Goal: Task Accomplishment & Management: Manage account settings

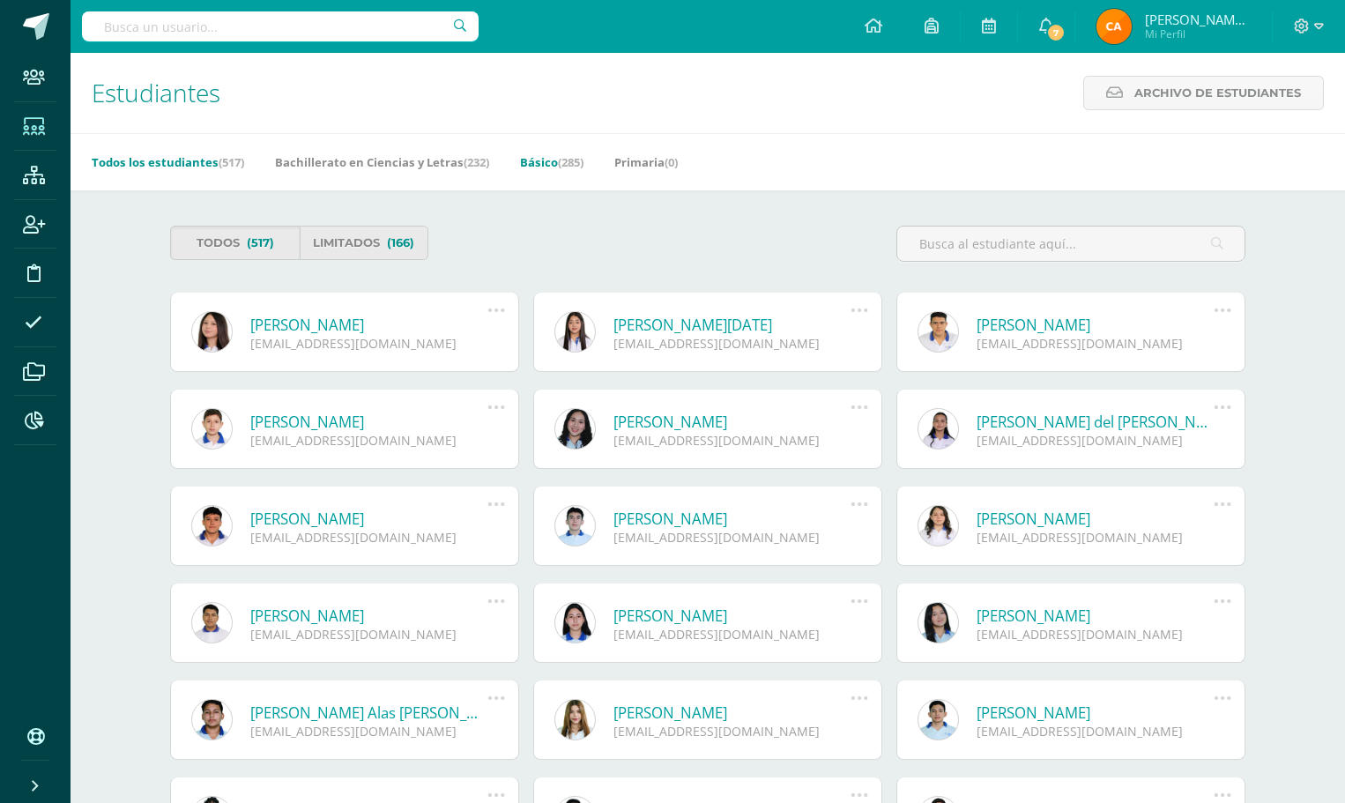
click at [570, 163] on span "(285)" at bounding box center [571, 162] width 26 height 16
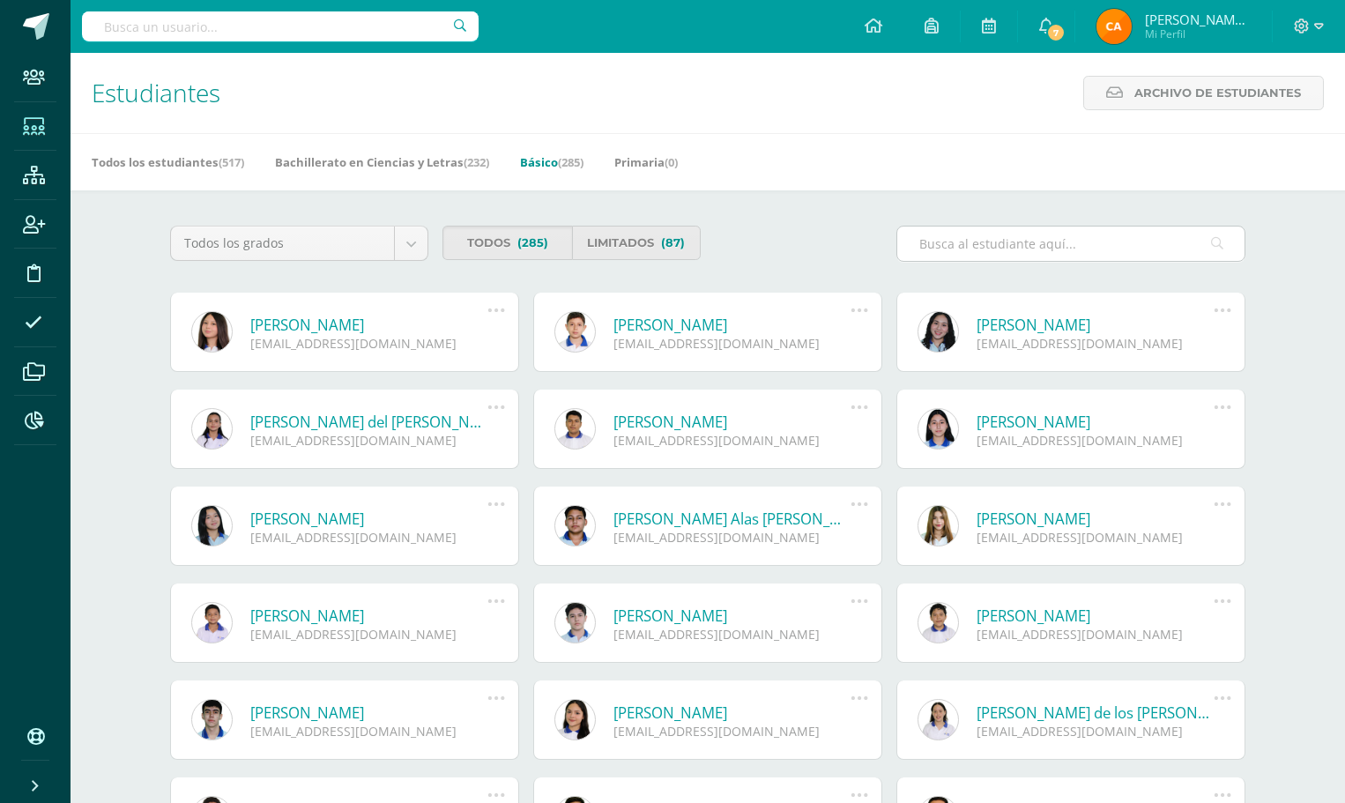
click at [941, 248] on input "text" at bounding box center [1070, 243] width 347 height 34
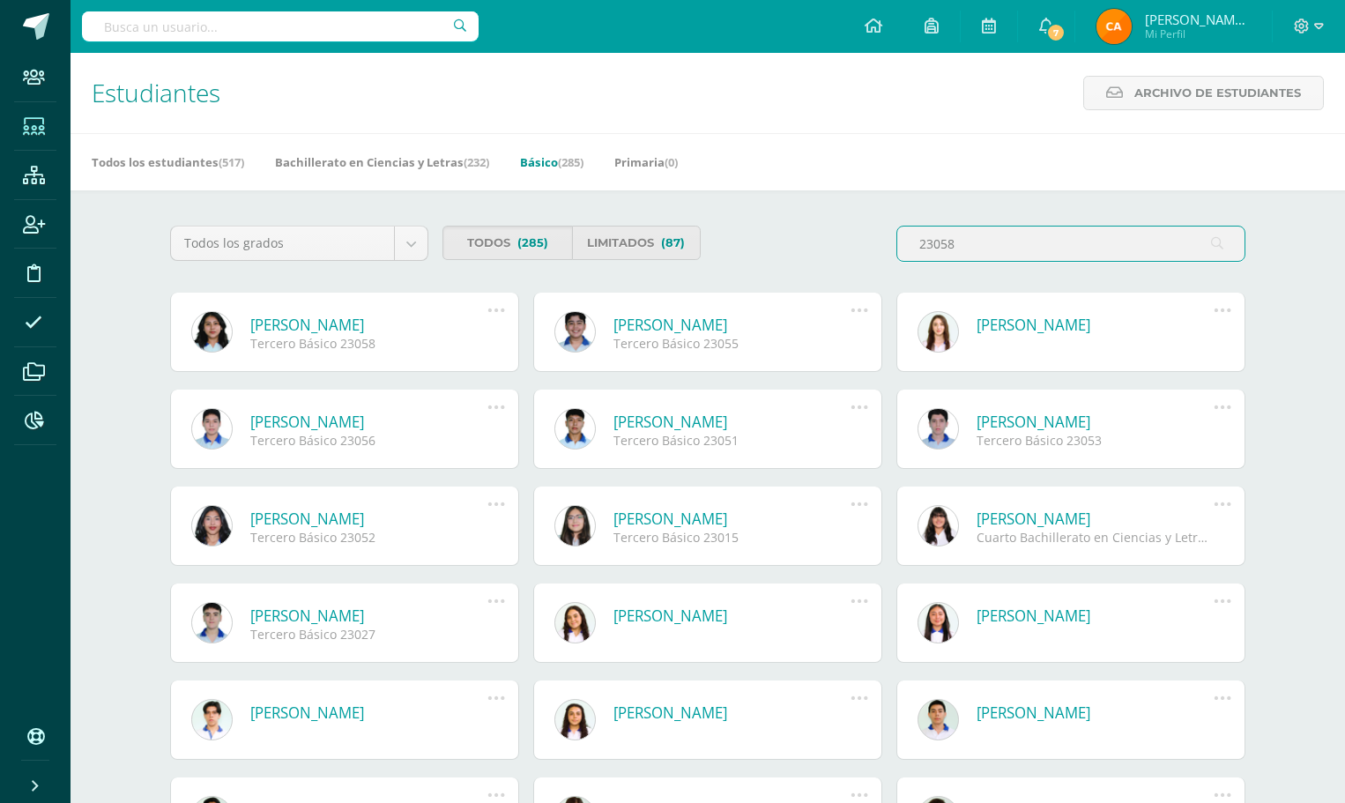
type input "23058"
click at [492, 308] on icon at bounding box center [495, 309] width 19 height 19
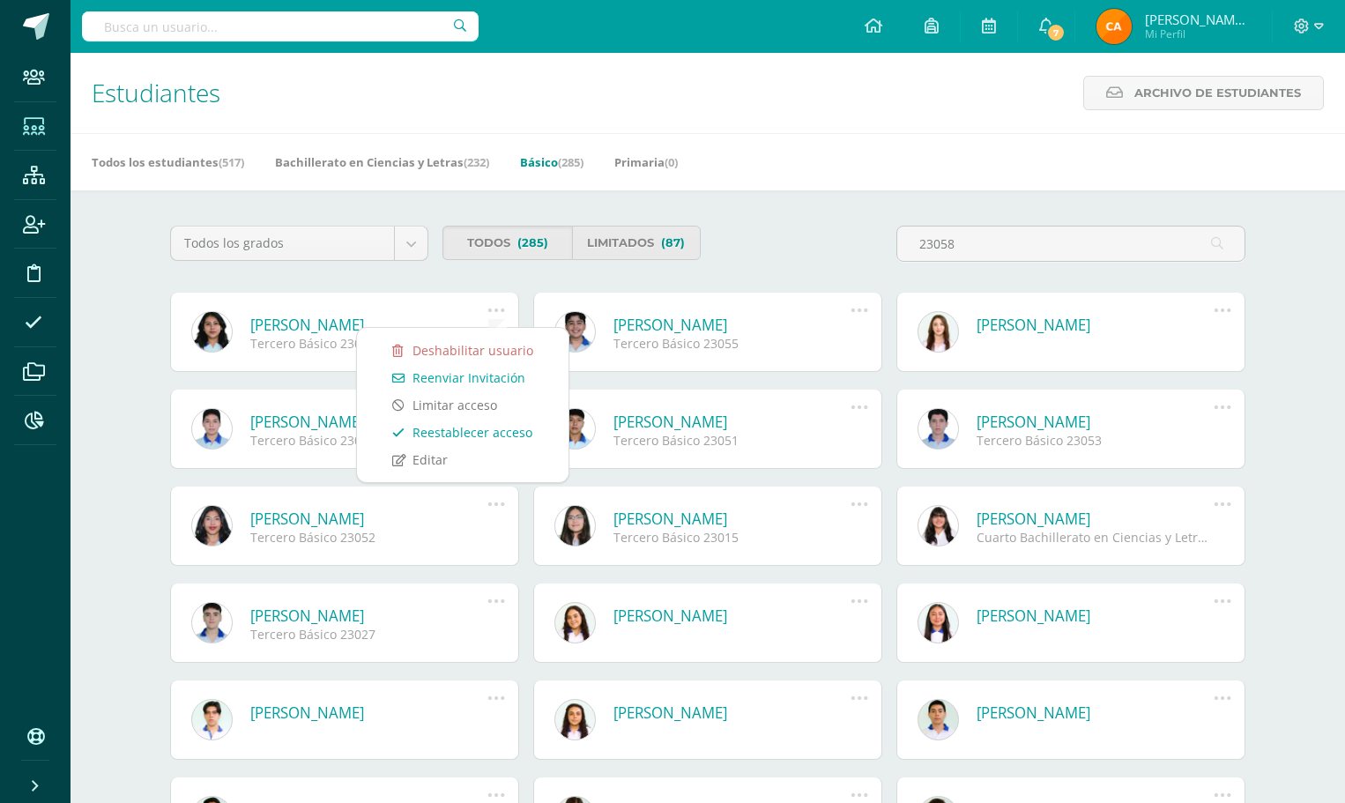
click at [479, 426] on link "Reestablecer acceso" at bounding box center [462, 432] width 176 height 27
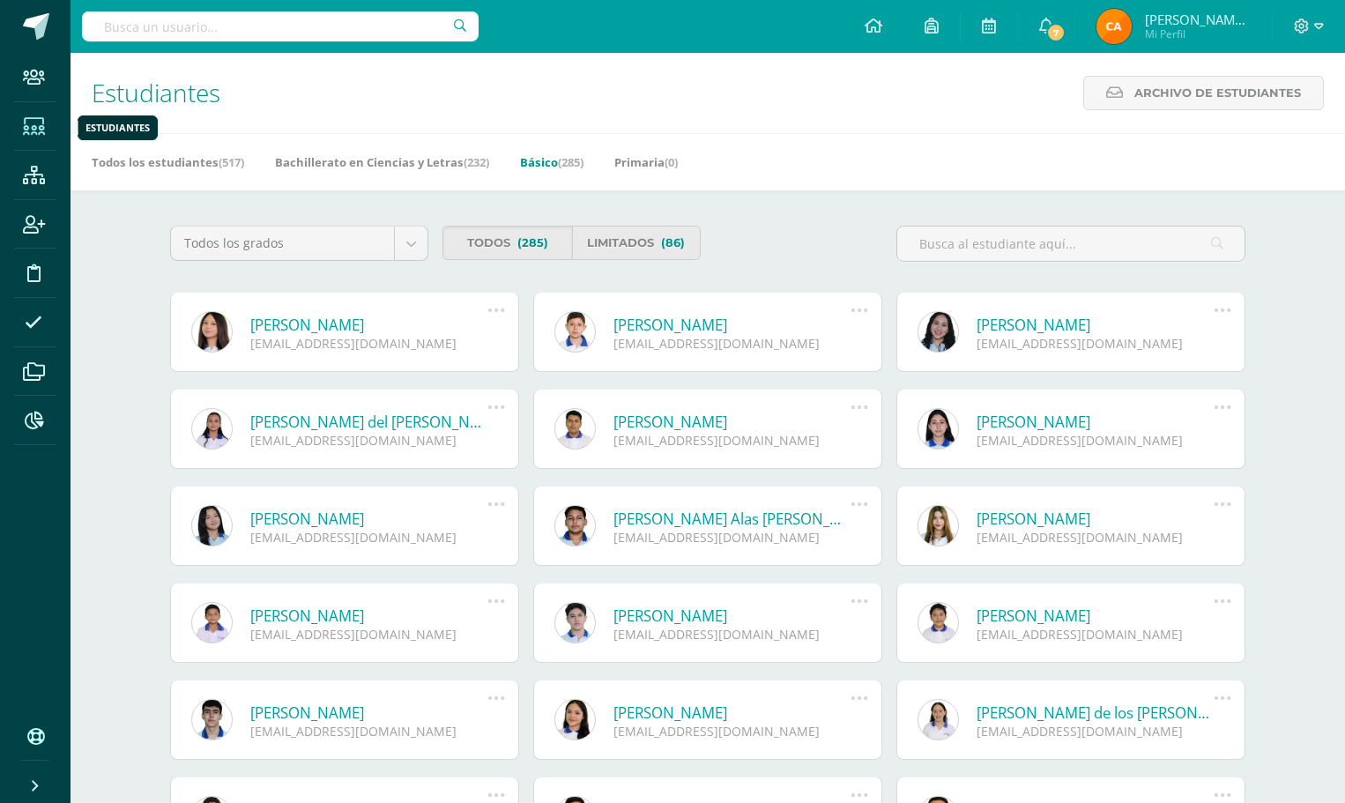
click at [38, 132] on icon at bounding box center [34, 127] width 22 height 18
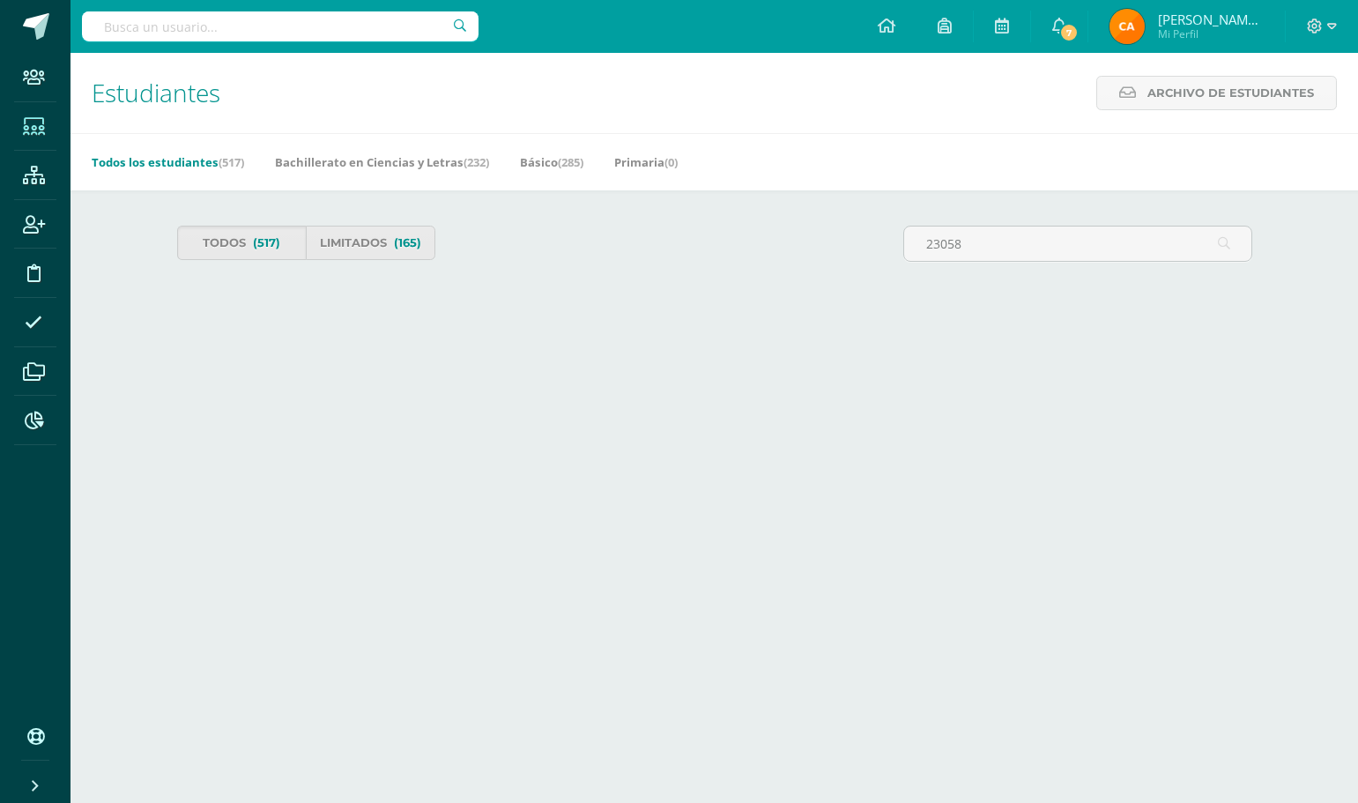
type input "23058"
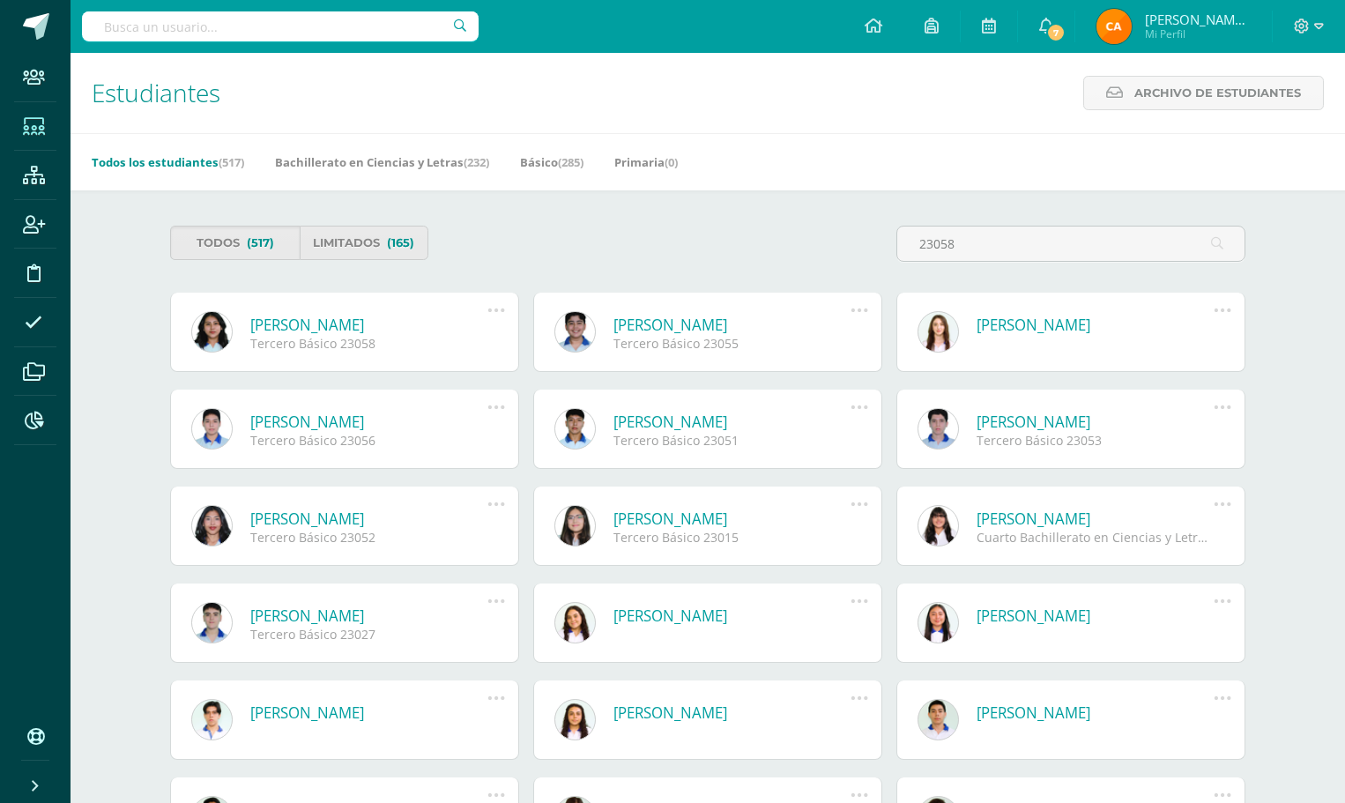
click at [494, 309] on icon at bounding box center [495, 309] width 19 height 19
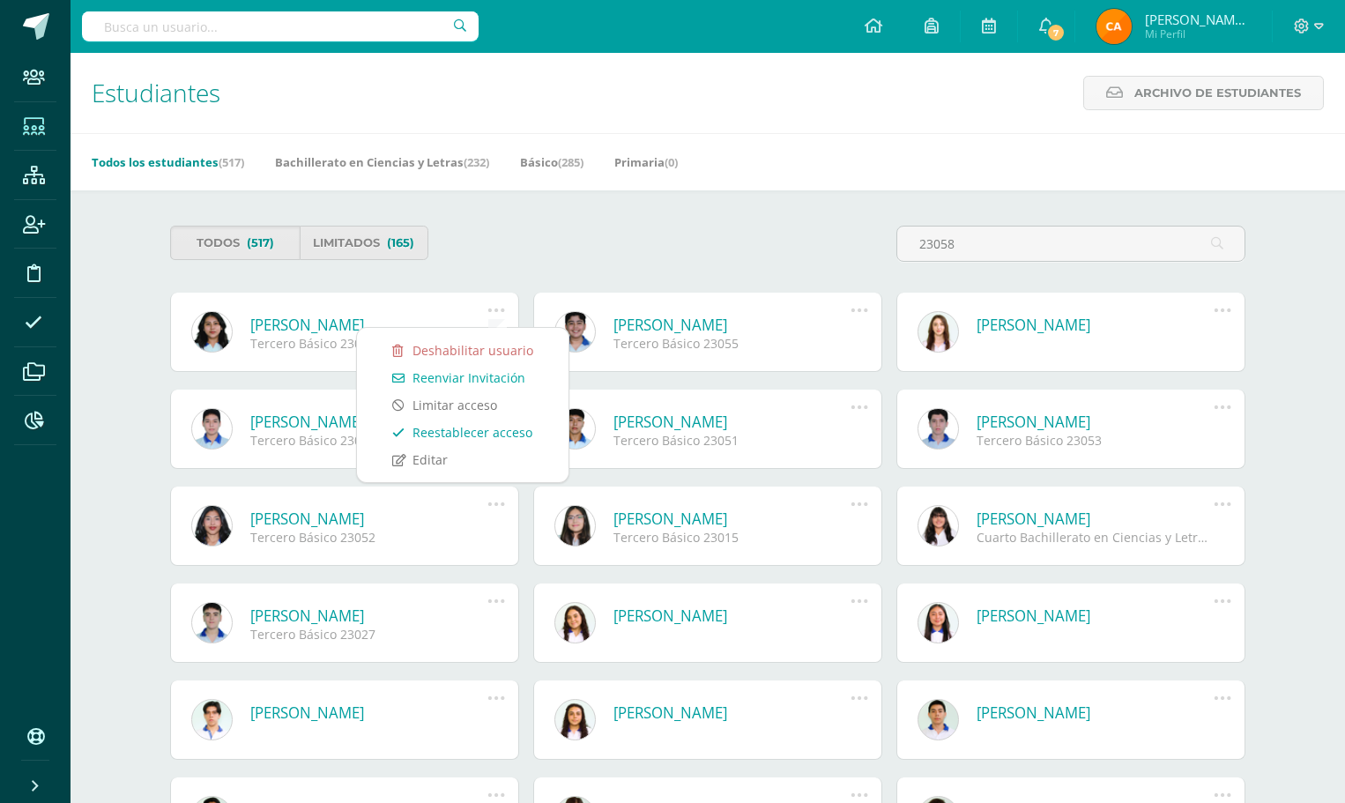
click at [468, 432] on link "Reestablecer acceso" at bounding box center [462, 432] width 176 height 27
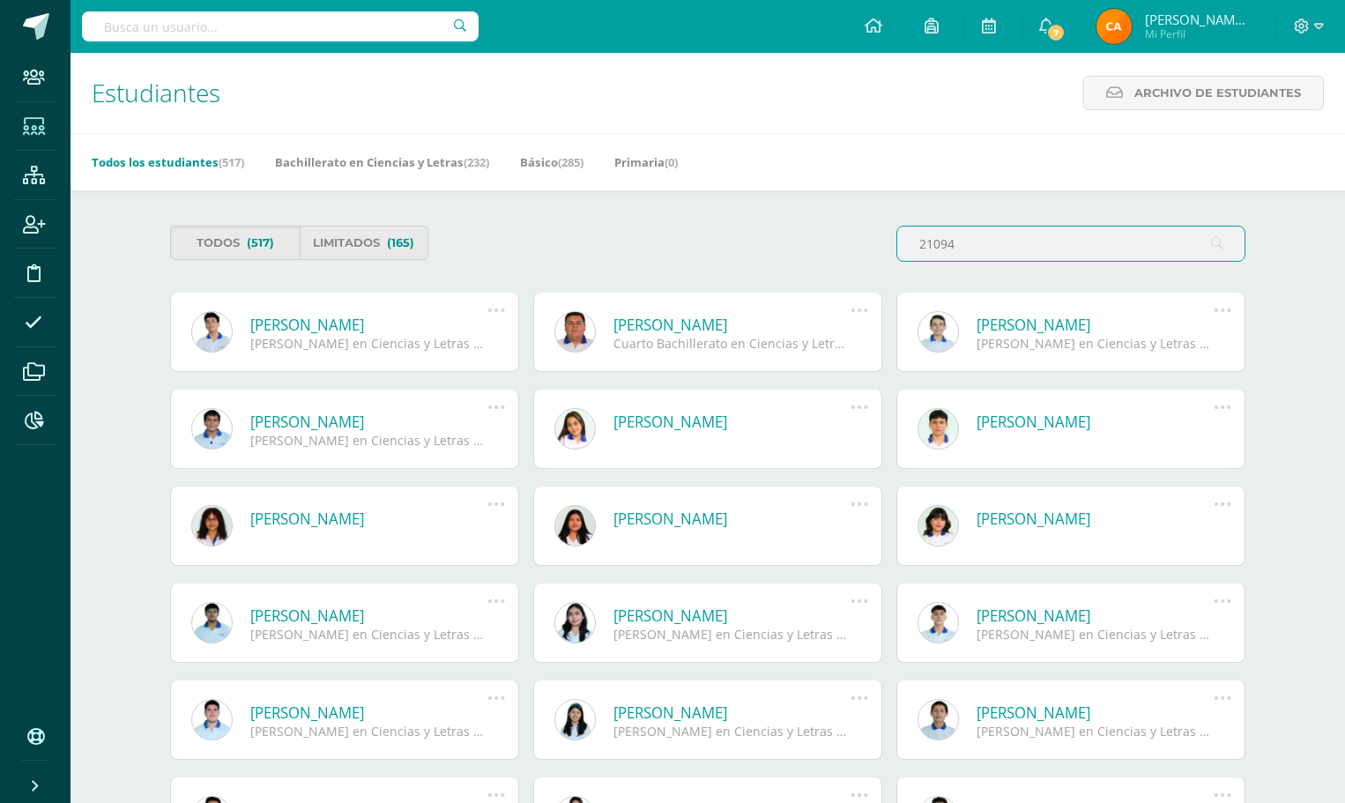
type input "21094"
click at [496, 307] on icon at bounding box center [495, 309] width 19 height 19
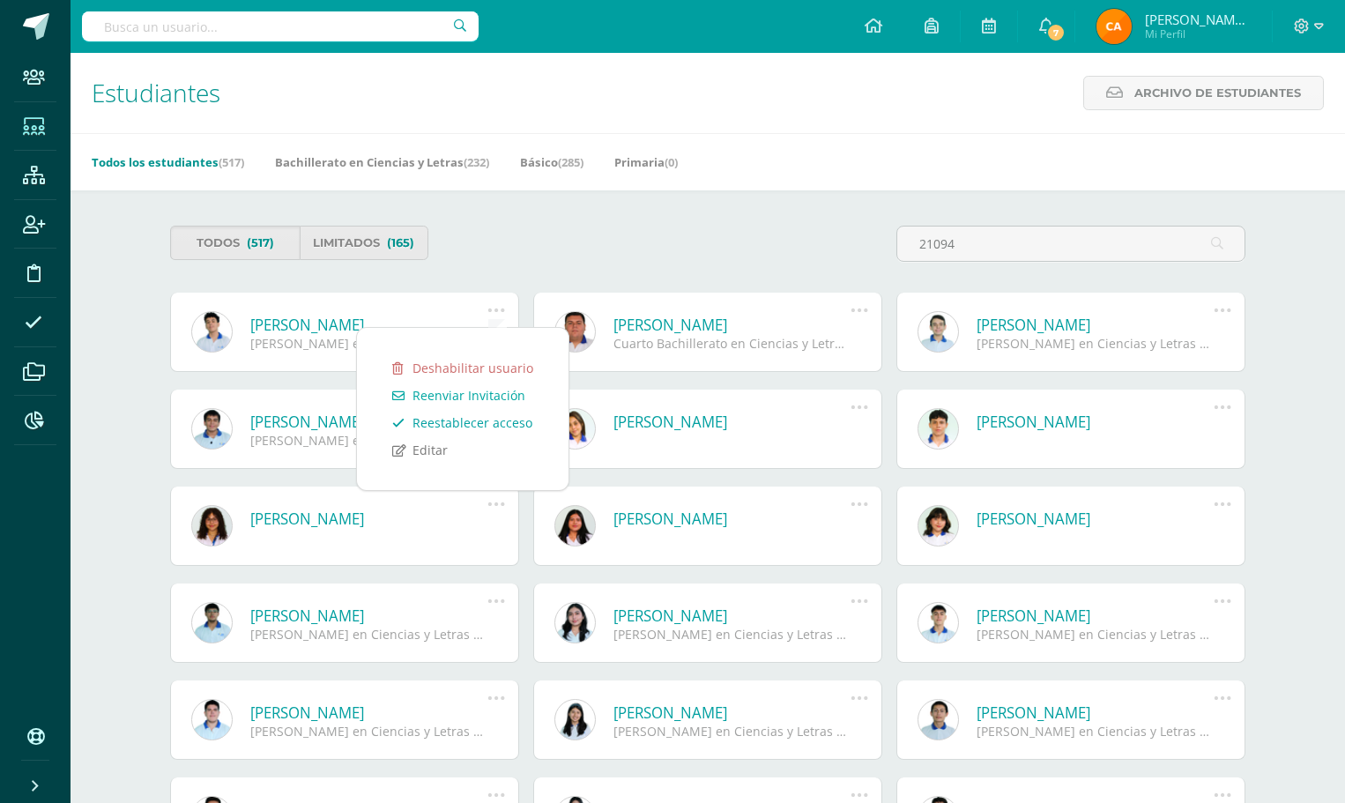
click at [459, 426] on link "Reestablecer acceso" at bounding box center [462, 422] width 176 height 27
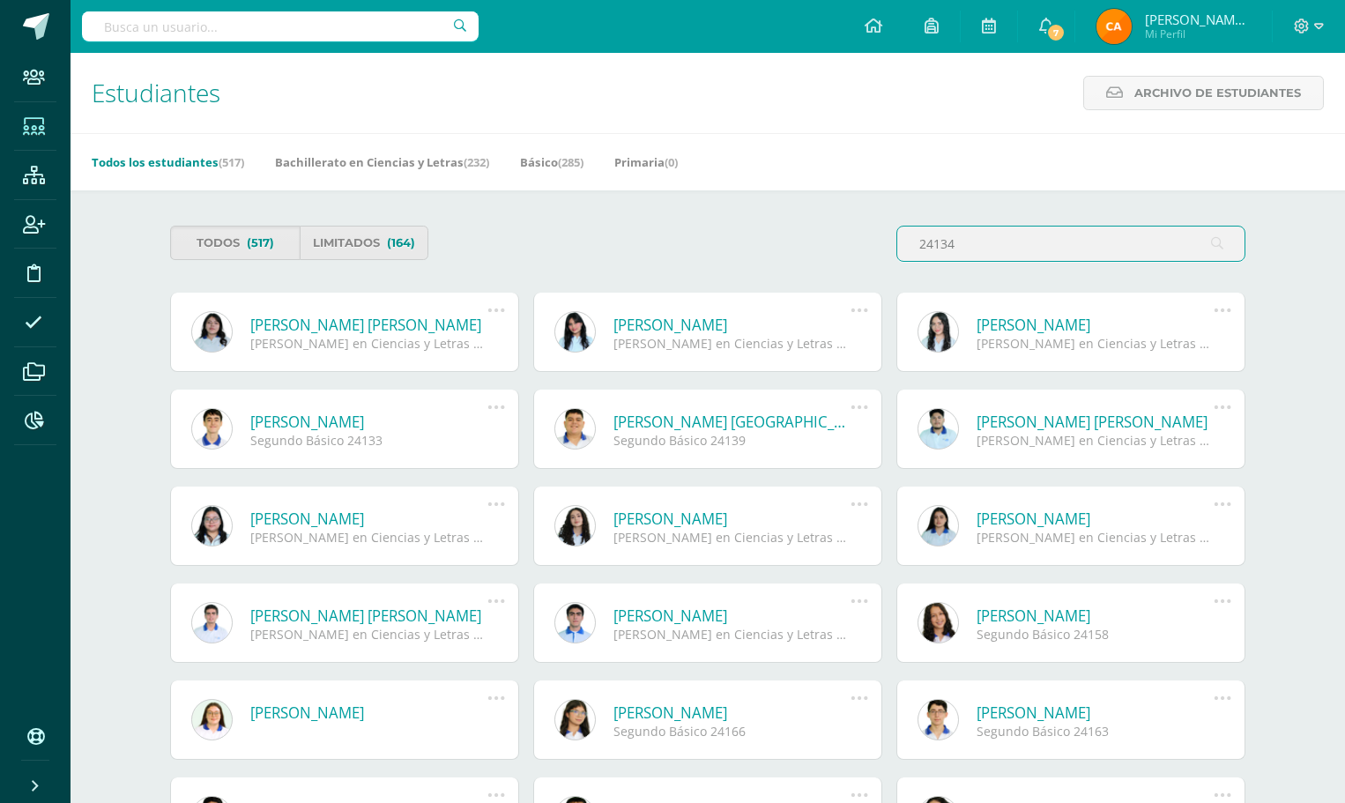
type input "24134"
click at [491, 304] on icon at bounding box center [495, 309] width 19 height 19
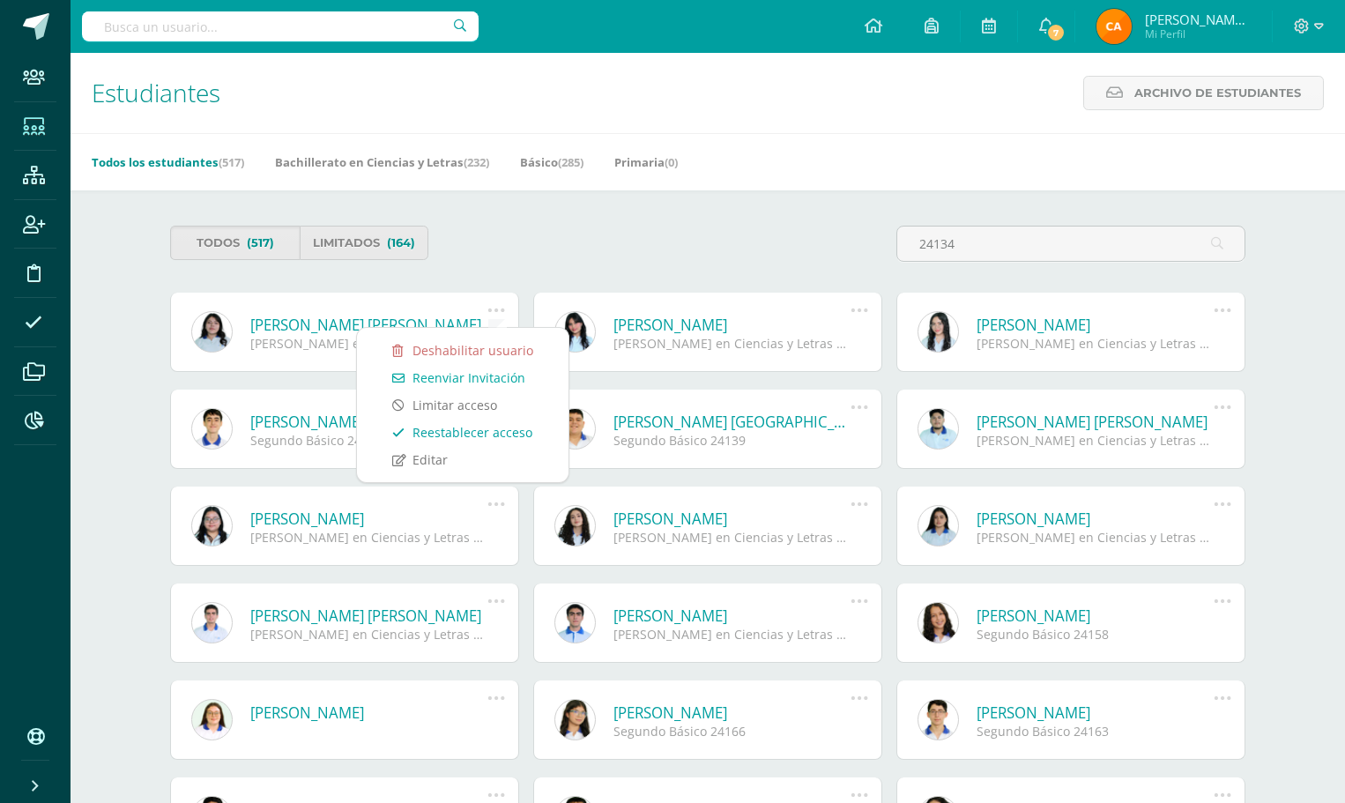
click at [475, 427] on link "Reestablecer acceso" at bounding box center [462, 432] width 176 height 27
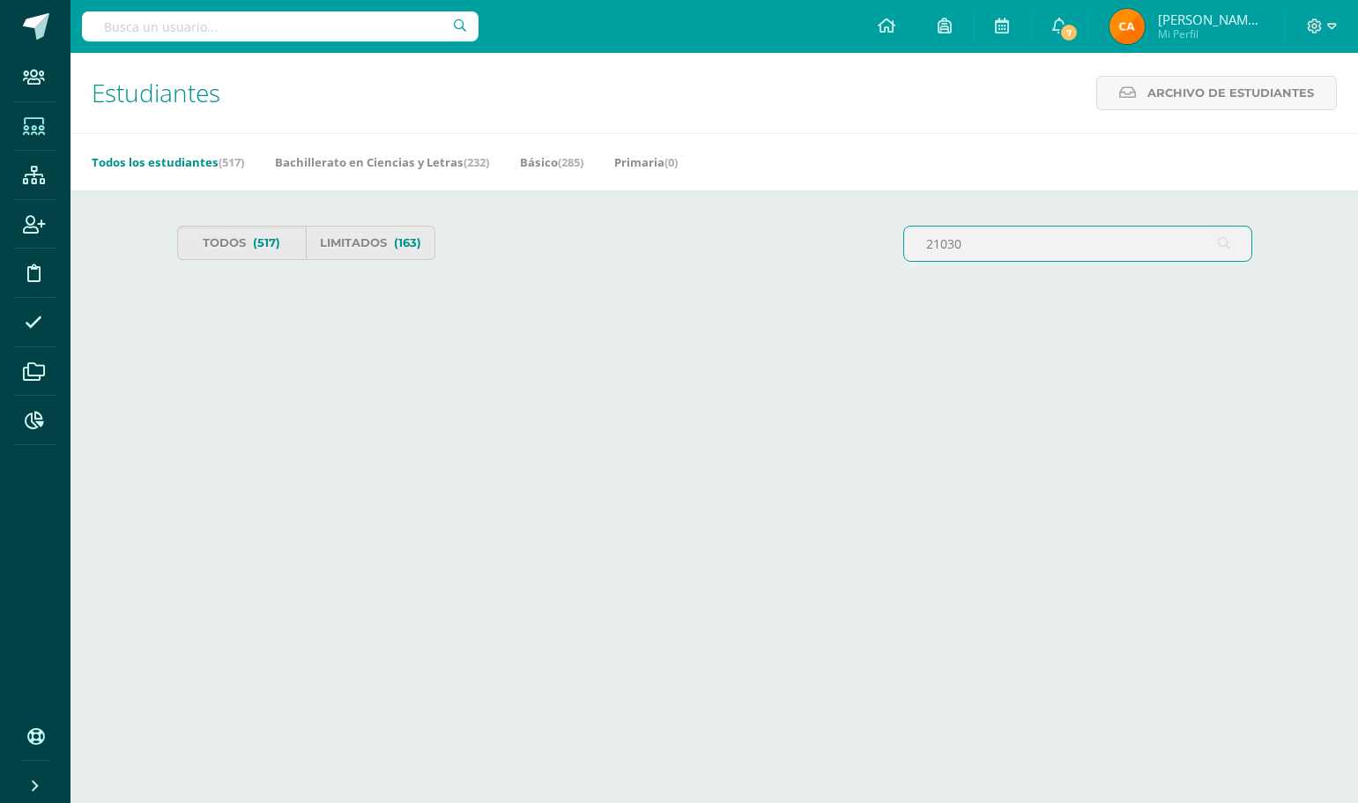
type input "21030"
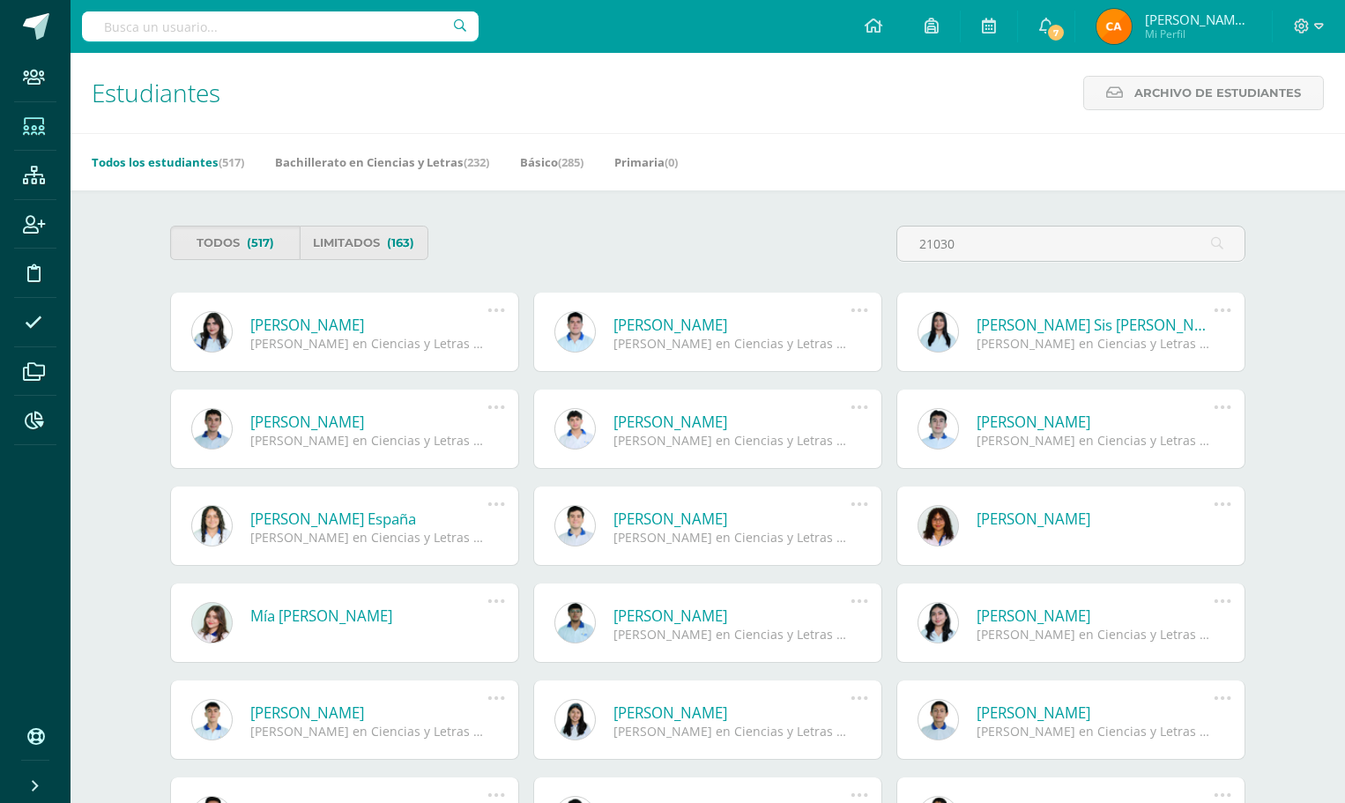
click at [495, 309] on icon at bounding box center [495, 309] width 19 height 19
click at [468, 434] on link "Reestablecer acceso" at bounding box center [462, 432] width 176 height 27
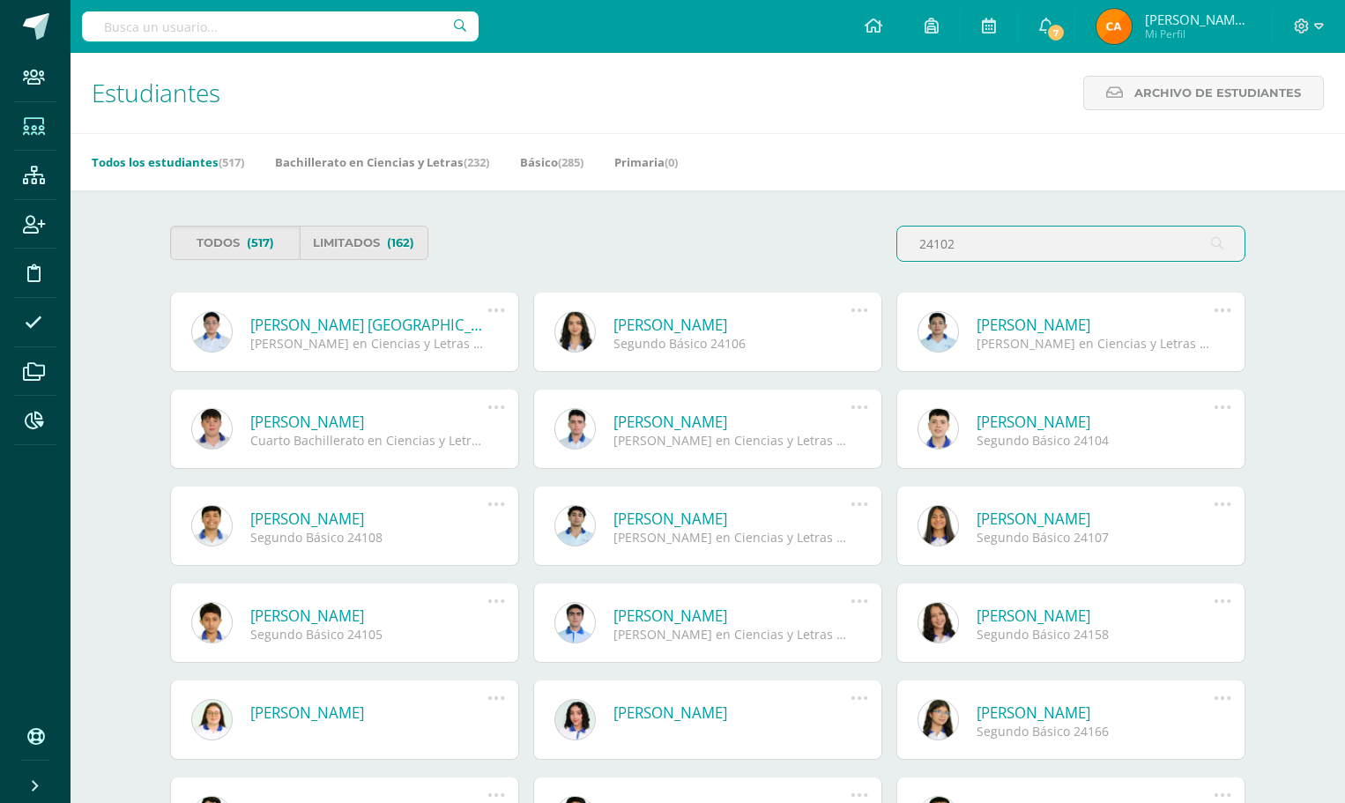
type input "24102"
click at [494, 309] on icon at bounding box center [495, 309] width 19 height 19
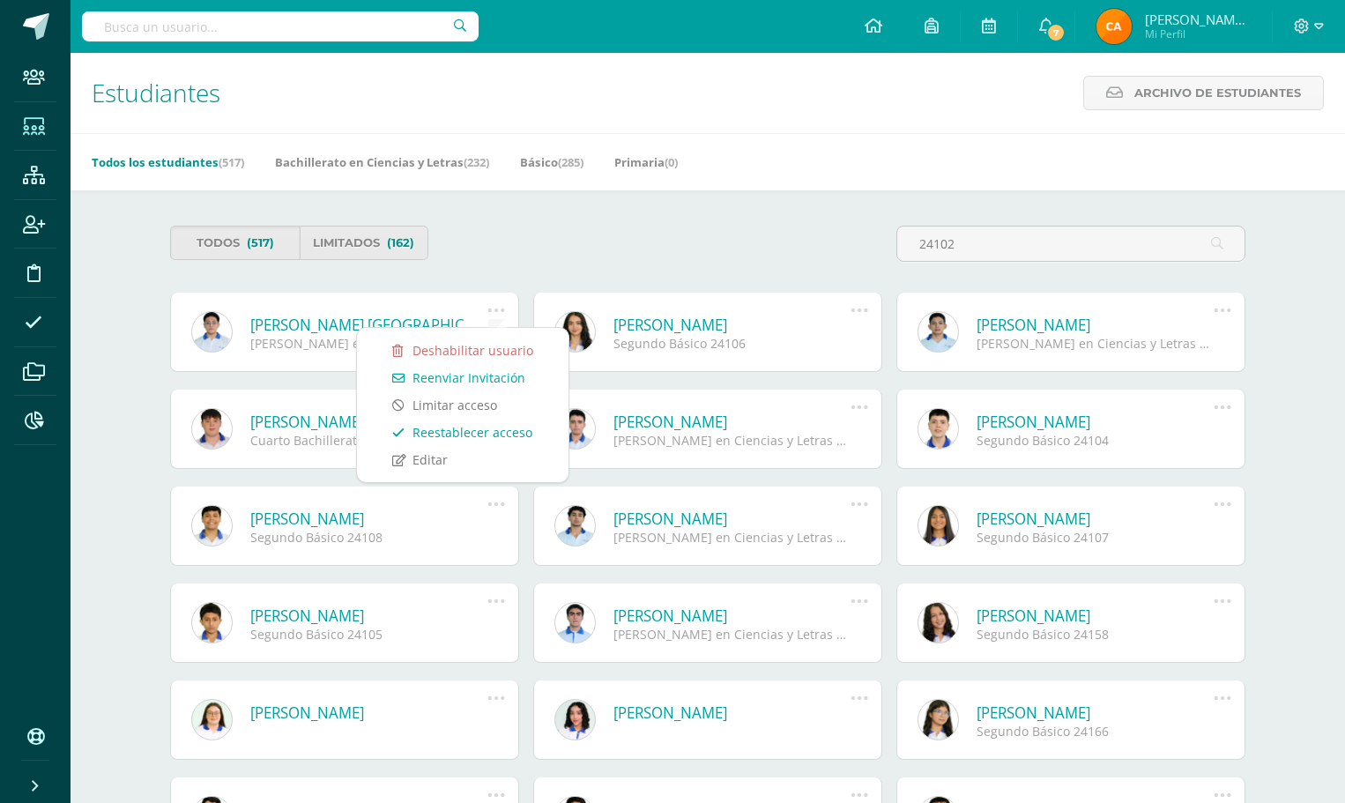
click at [479, 428] on link "Reestablecer acceso" at bounding box center [462, 432] width 176 height 27
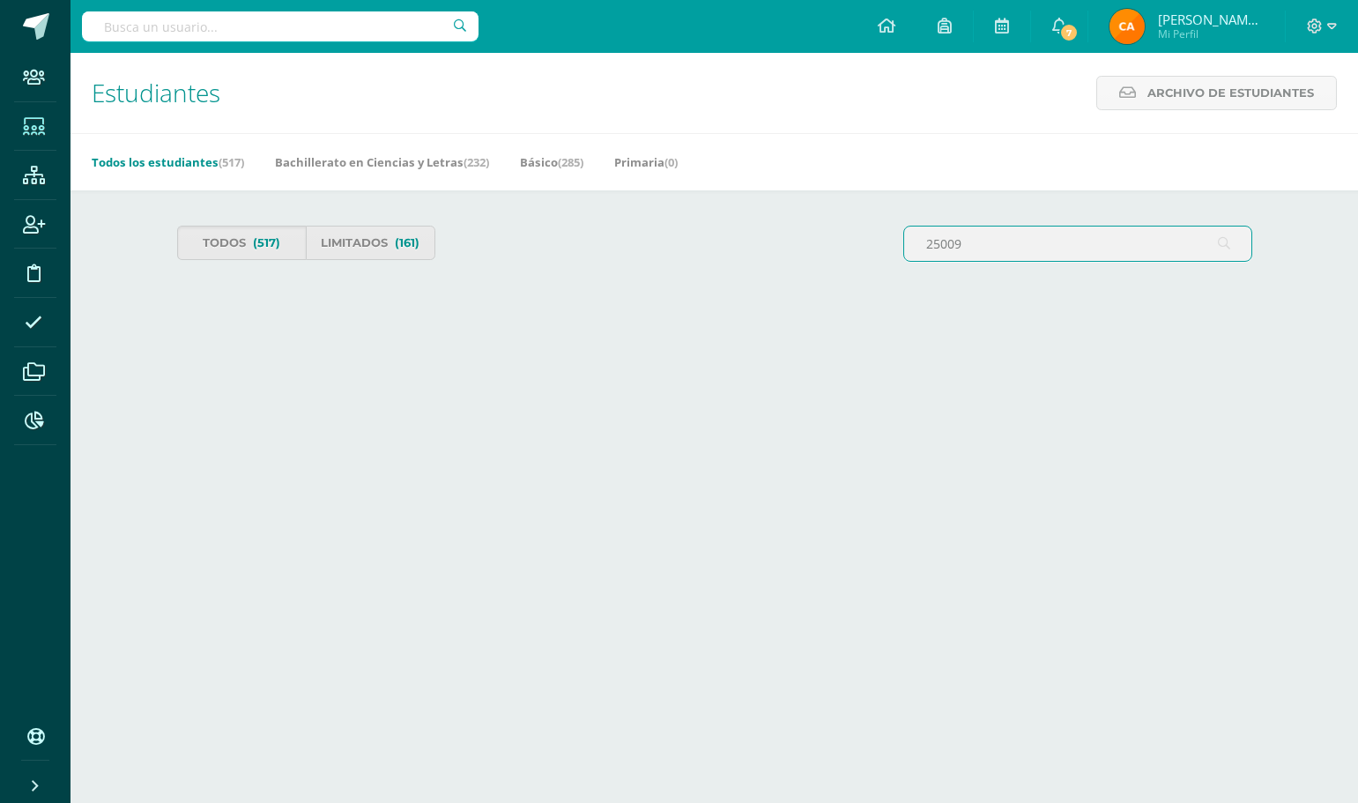
type input "25009"
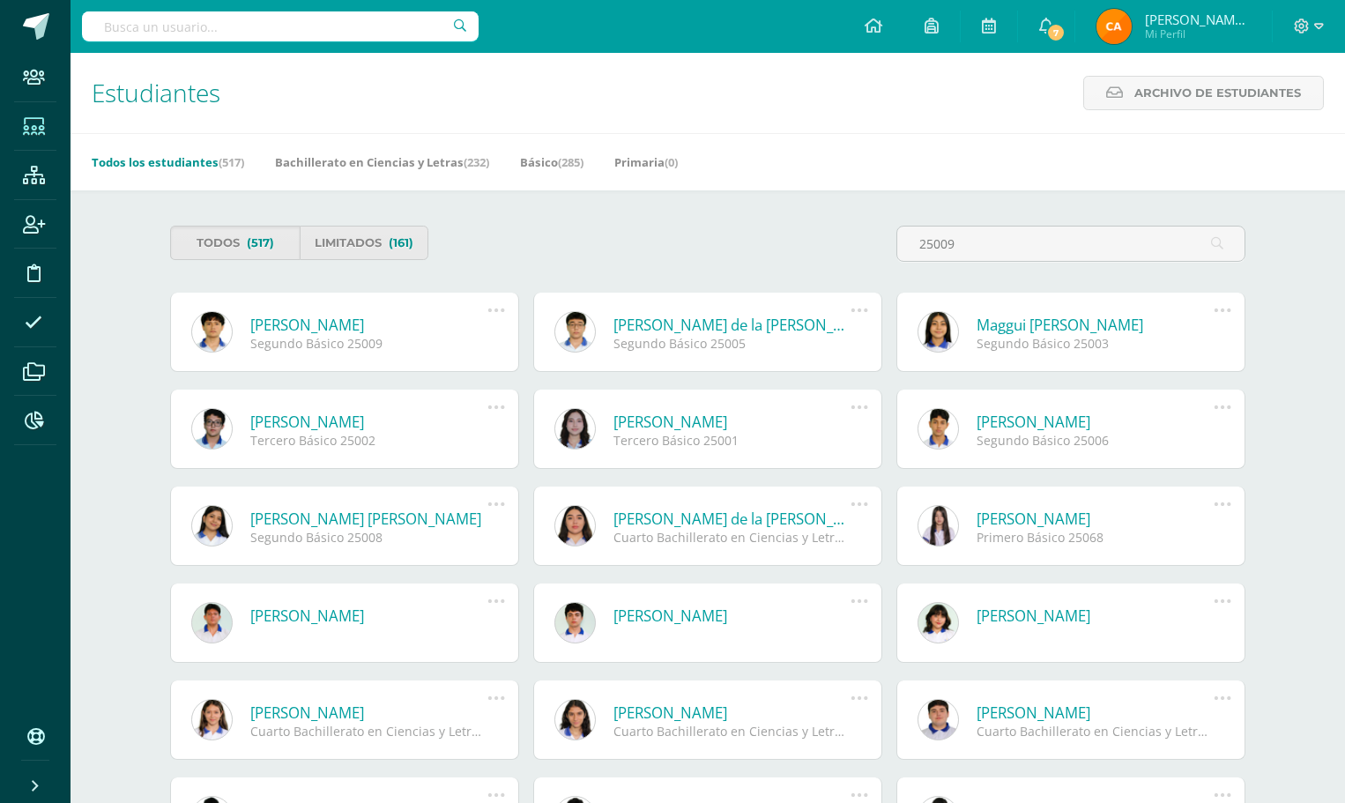
click at [490, 308] on icon at bounding box center [495, 309] width 19 height 19
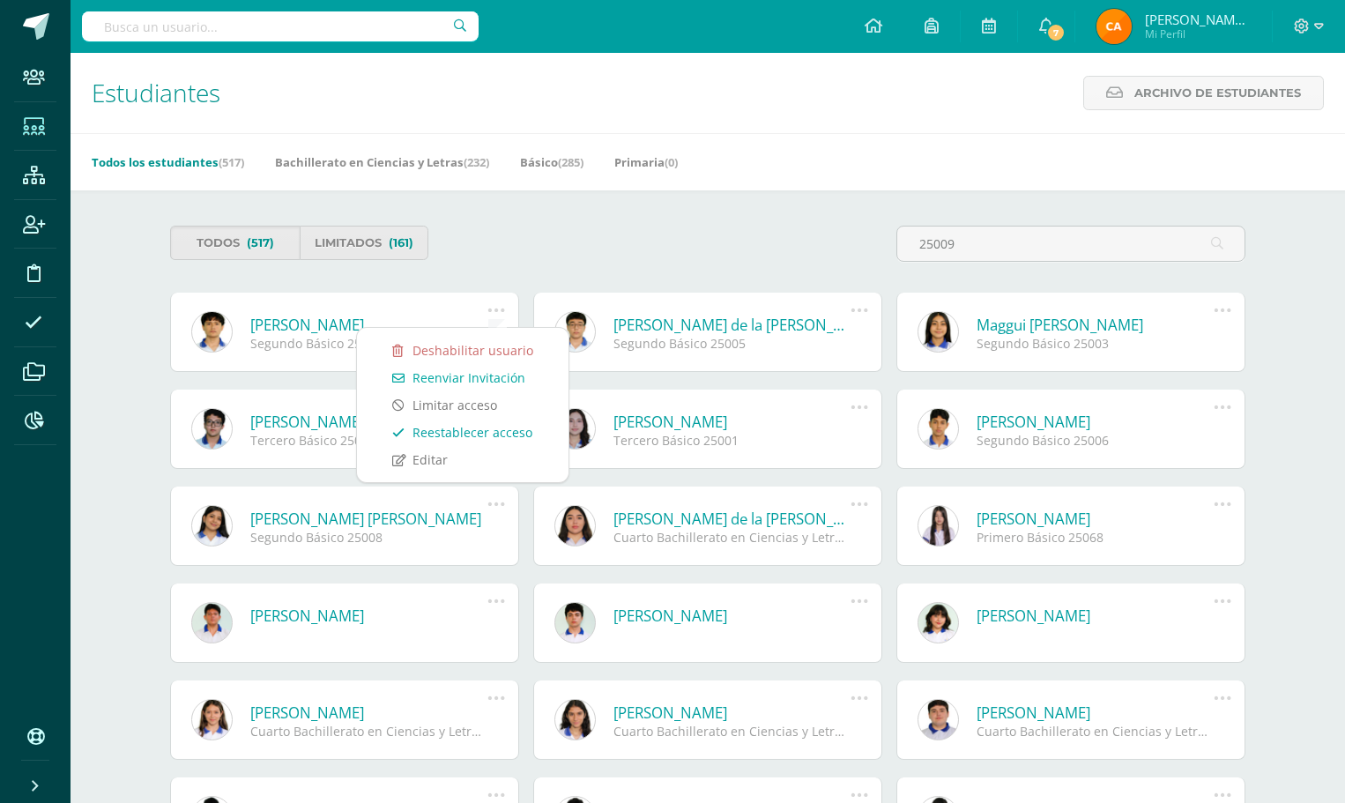
click at [456, 429] on link "Reestablecer acceso" at bounding box center [462, 432] width 176 height 27
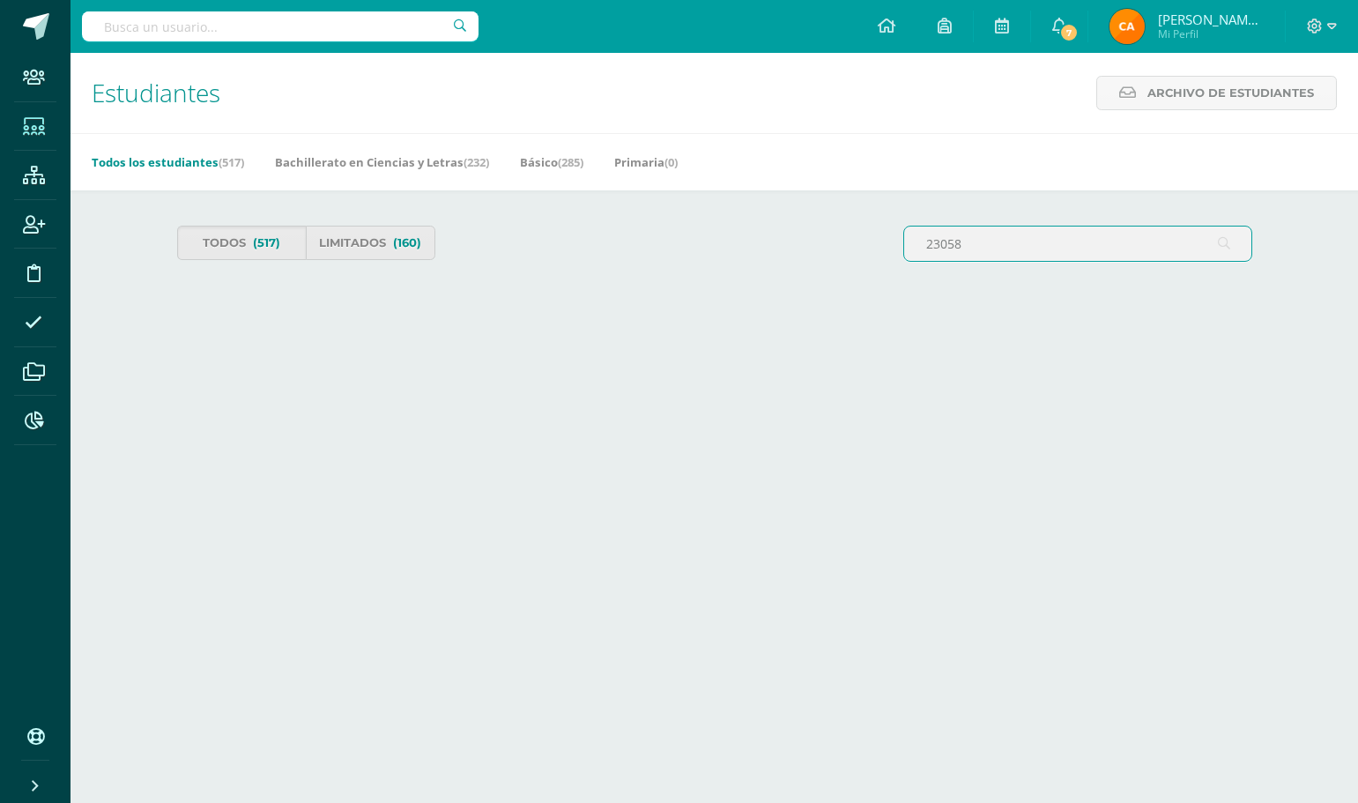
type input "23058"
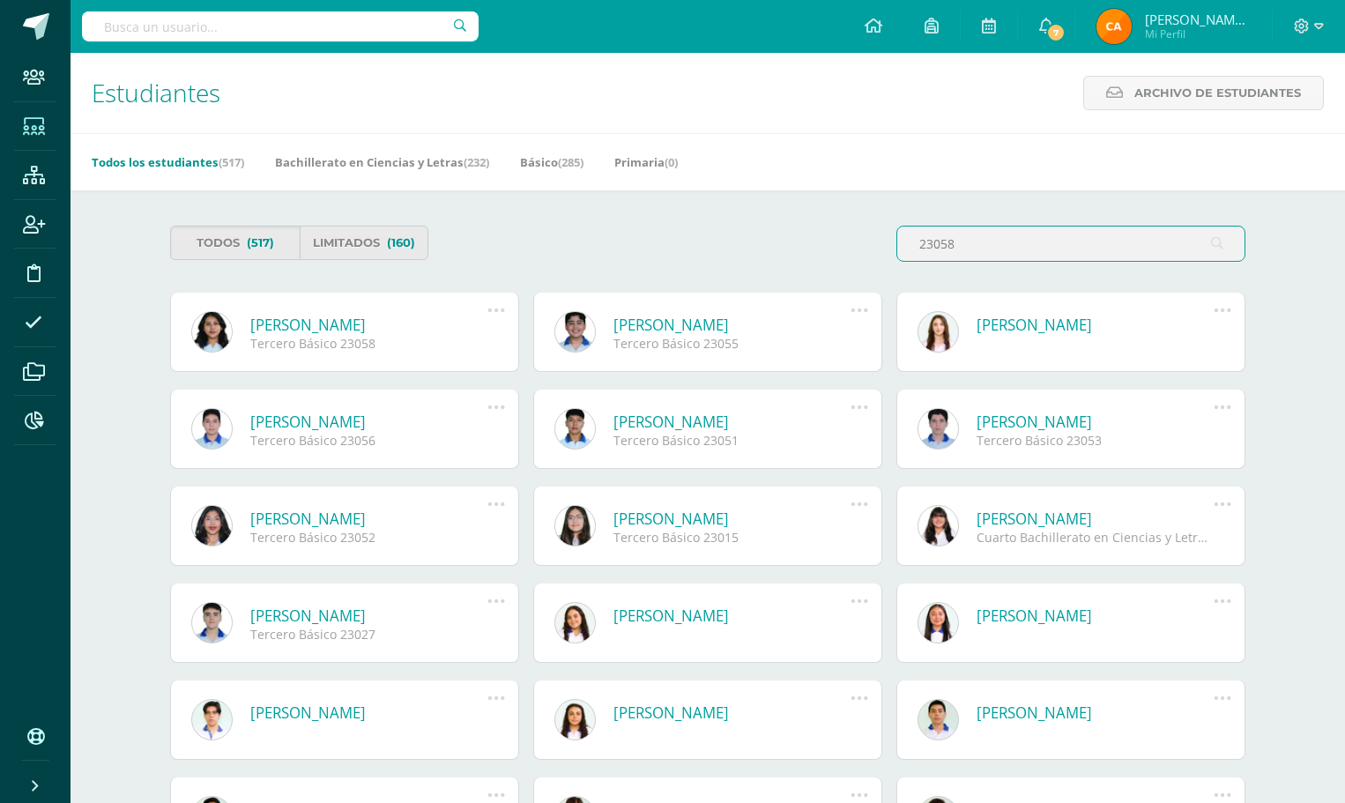
click at [490, 307] on icon at bounding box center [495, 309] width 19 height 19
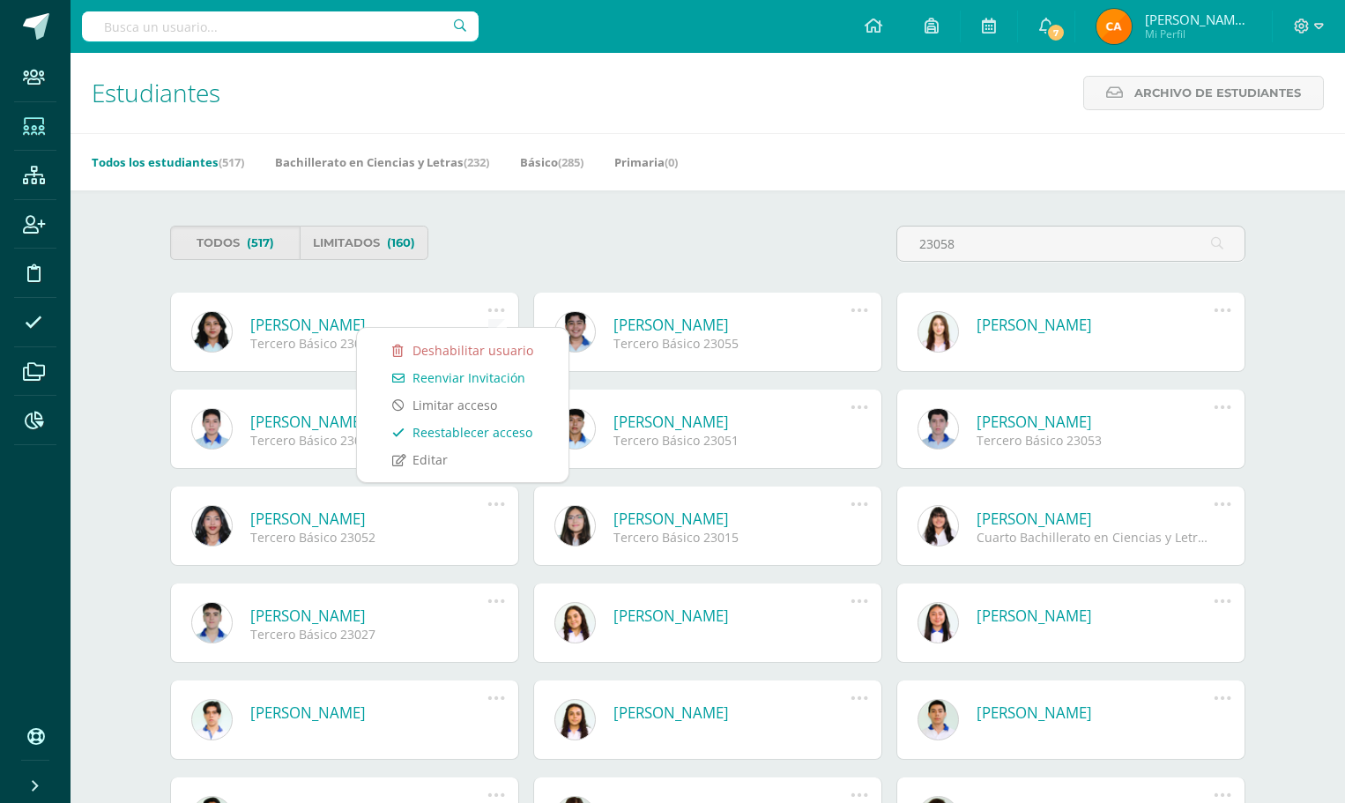
click at [489, 431] on link "Reestablecer acceso" at bounding box center [462, 432] width 176 height 27
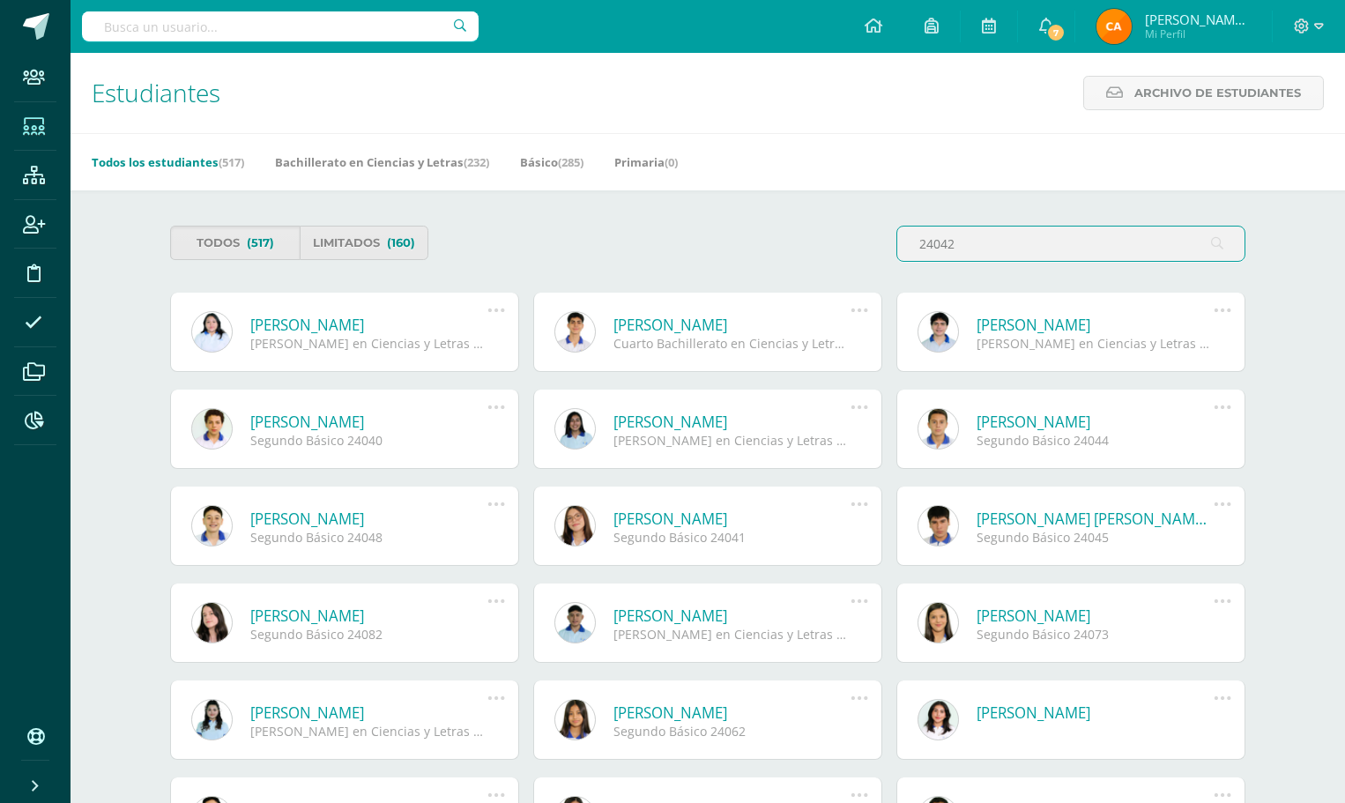
type input "24042"
click at [493, 310] on icon at bounding box center [495, 309] width 19 height 19
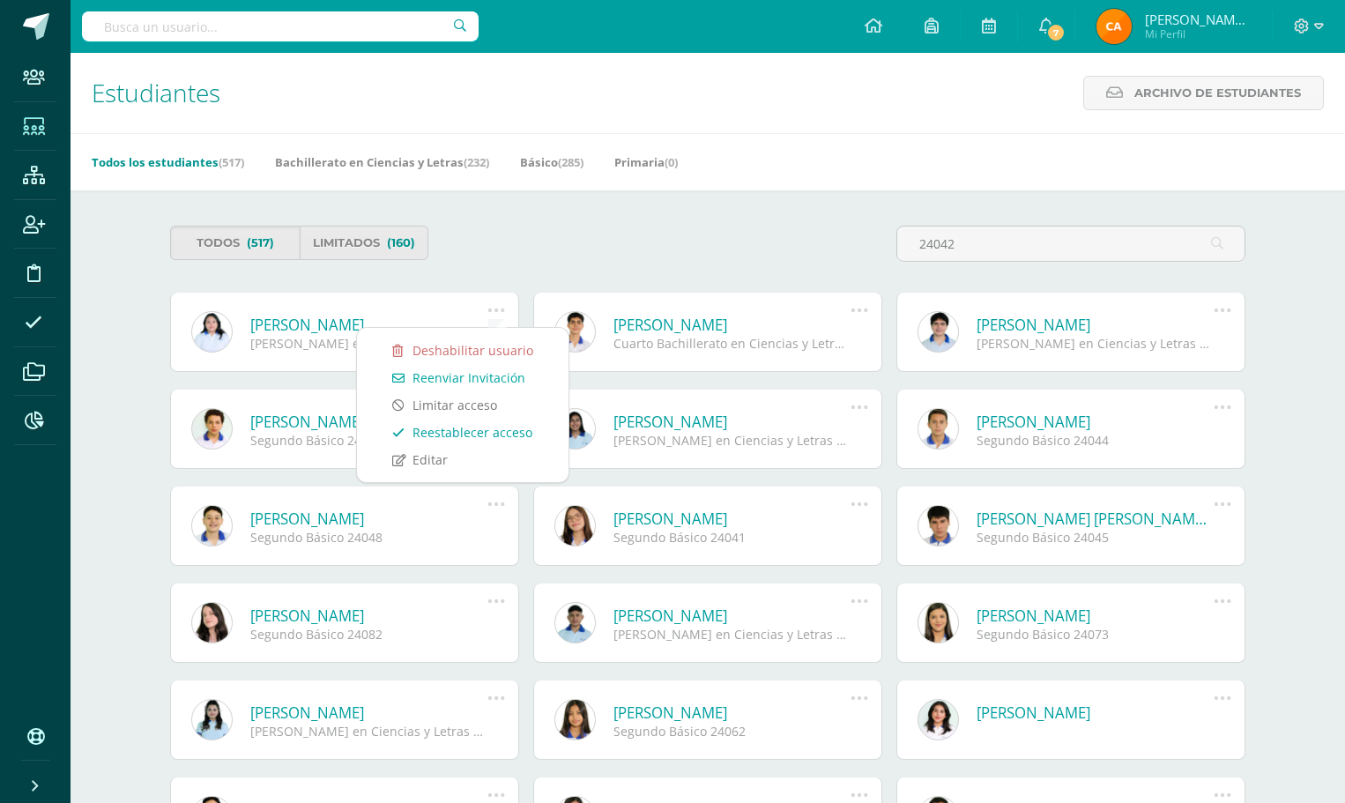
click at [478, 438] on link "Reestablecer acceso" at bounding box center [462, 432] width 176 height 27
